Goal: Communication & Community: Connect with others

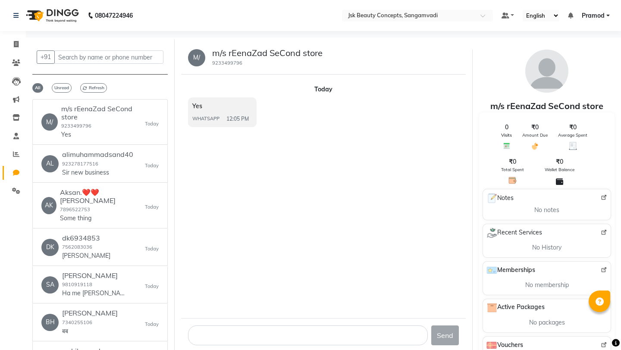
select select "100"
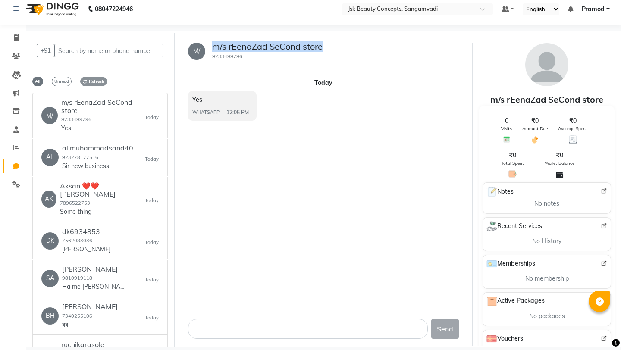
click at [90, 81] on span "Refresh" at bounding box center [93, 81] width 27 height 9
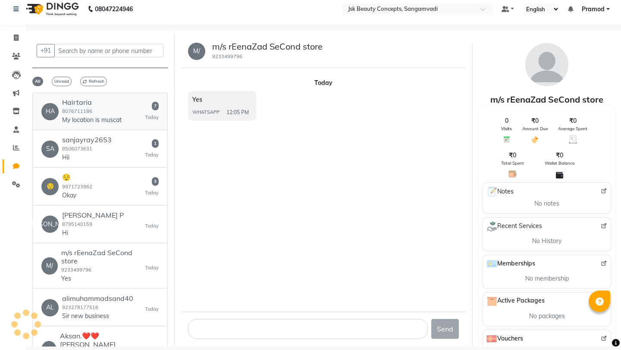
click at [96, 107] on div "Hairtaria 8076711186 My location is muscat" at bounding box center [91, 111] width 59 height 26
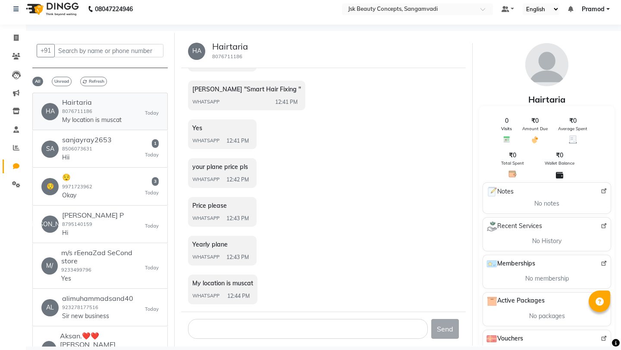
scroll to position [50, 0]
drag, startPoint x: 232, startPoint y: 282, endPoint x: 275, endPoint y: 282, distance: 42.7
click at [275, 282] on div "My location is muscat WHATSAPP 12:44 PM" at bounding box center [323, 290] width 271 height 32
click at [239, 280] on span "My location is muscat" at bounding box center [222, 283] width 61 height 8
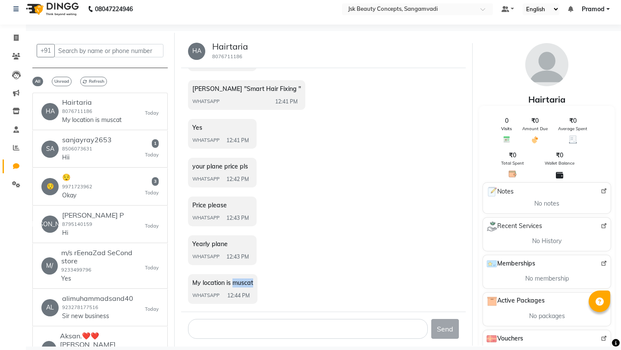
click at [239, 280] on span "My location is muscat" at bounding box center [222, 283] width 61 height 8
copy span "muscat"
drag, startPoint x: 240, startPoint y: 88, endPoint x: 289, endPoint y: 88, distance: 49.6
click at [289, 88] on span "[PERSON_NAME] "Smart Hair Fixing "" at bounding box center [246, 89] width 109 height 8
copy span "Smart Hair Fixing"
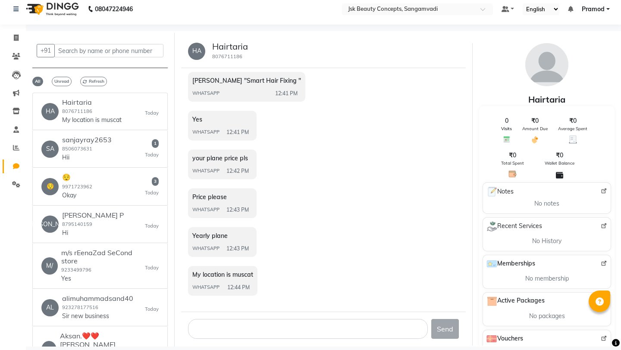
scroll to position [57, 0]
click at [113, 147] on div "SA sanjayray2653 8506073631 Hii 1 [DATE]" at bounding box center [99, 149] width 117 height 26
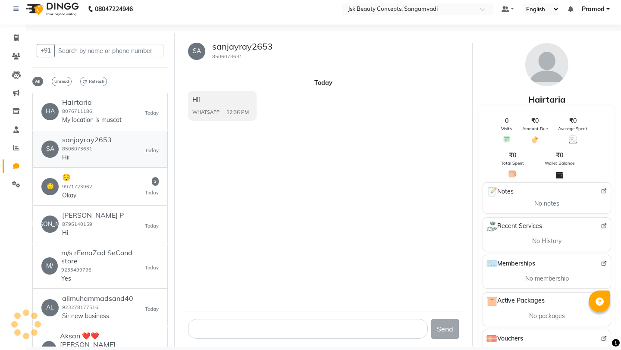
scroll to position [0, 0]
click at [123, 185] on div "😌 😌 9971723962 Okay 3 [DATE]" at bounding box center [99, 186] width 117 height 26
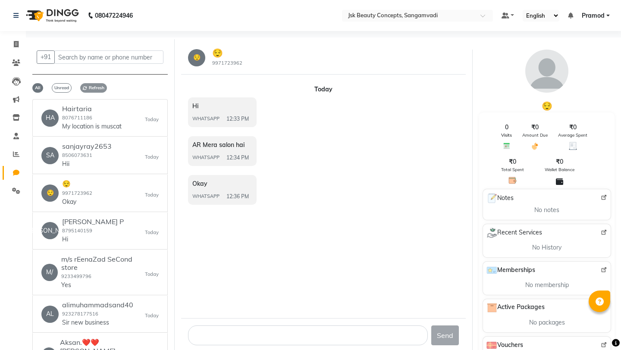
click at [96, 88] on span "Refresh" at bounding box center [93, 87] width 27 height 9
click at [94, 90] on span "Refresh" at bounding box center [93, 87] width 27 height 9
click at [97, 88] on span "Refresh" at bounding box center [93, 87] width 27 height 9
